Goal: Book appointment/travel/reservation

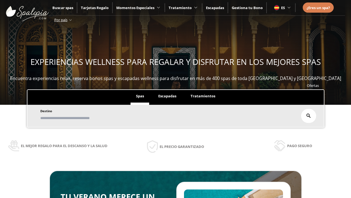
click at [167, 96] on span "Escapadas" at bounding box center [167, 95] width 18 height 5
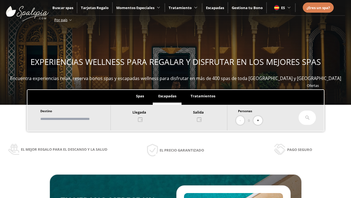
click at [78, 119] on input "text" at bounding box center [73, 119] width 68 height 10
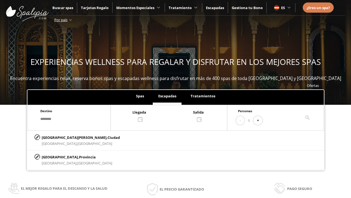
click at [175, 115] on div at bounding box center [169, 115] width 116 height 13
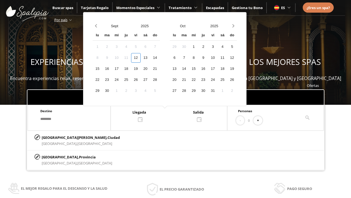
click at [160, 58] on div "14" at bounding box center [155, 58] width 10 height 10
click at [102, 69] on div "15" at bounding box center [98, 69] width 10 height 10
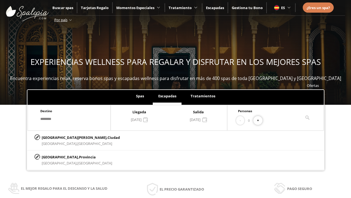
click at [260, 120] on button "+" at bounding box center [258, 120] width 9 height 9
click at [69, 137] on p "[GEOGRAPHIC_DATA][PERSON_NAME], [GEOGRAPHIC_DATA]" at bounding box center [81, 137] width 78 height 6
type input "**********"
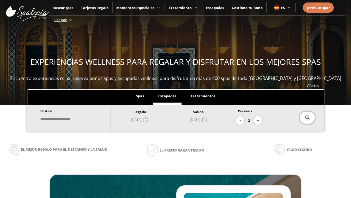
click at [307, 117] on icon at bounding box center [308, 117] width 4 height 4
